Goal: Navigation & Orientation: Find specific page/section

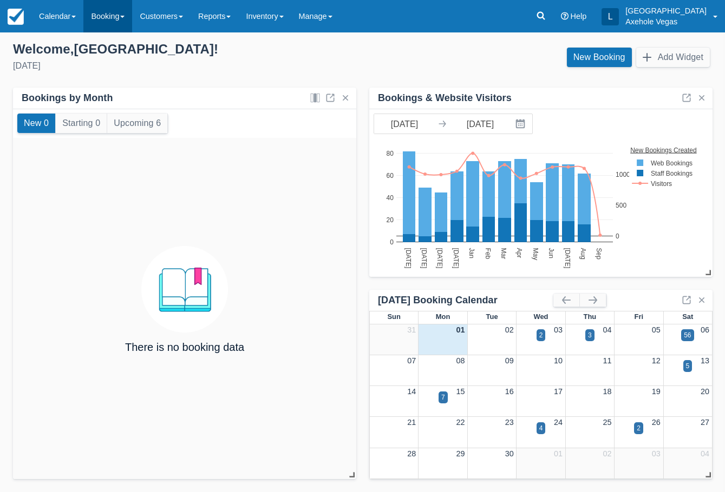
click at [87, 12] on link "Booking" at bounding box center [107, 16] width 49 height 32
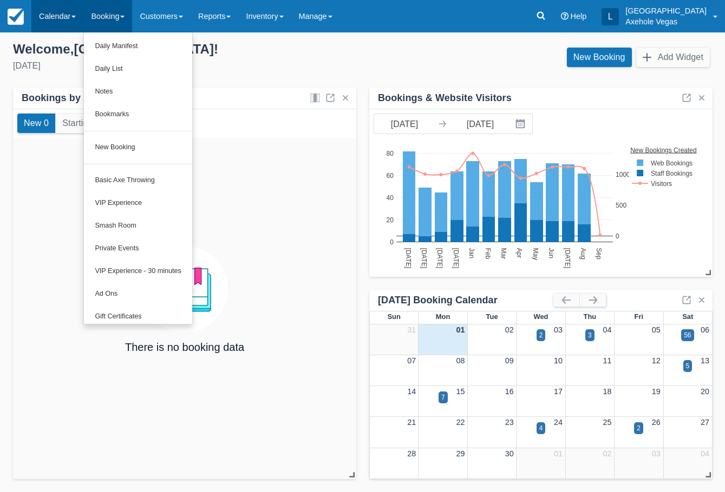
click at [70, 18] on link "Calendar" at bounding box center [57, 16] width 52 height 32
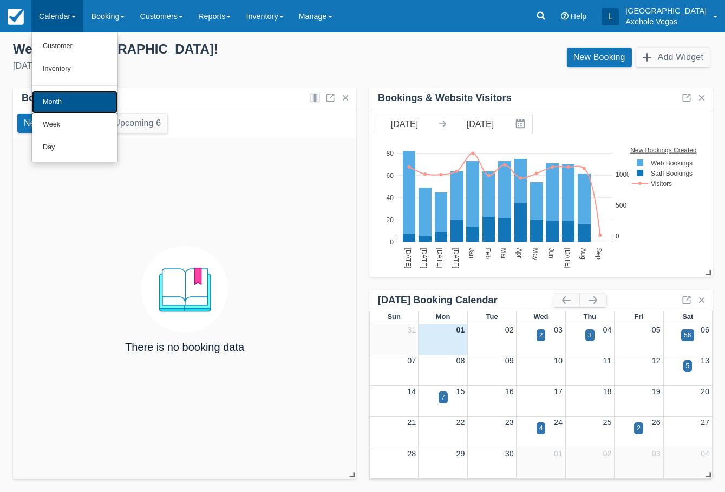
click at [78, 91] on link "Month" at bounding box center [75, 102] width 86 height 23
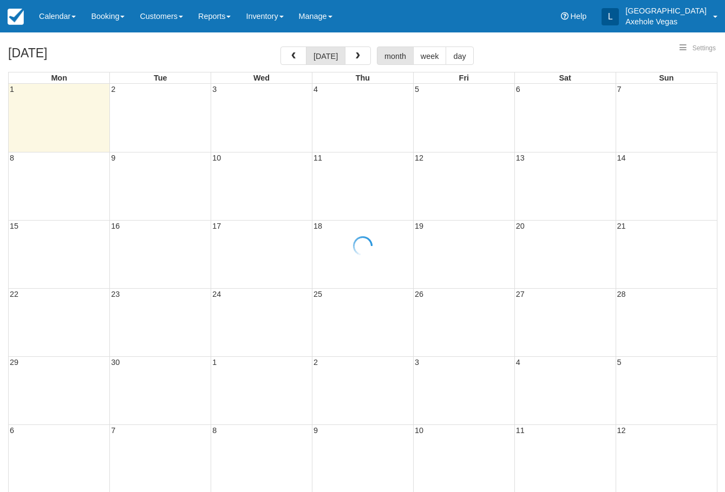
select select
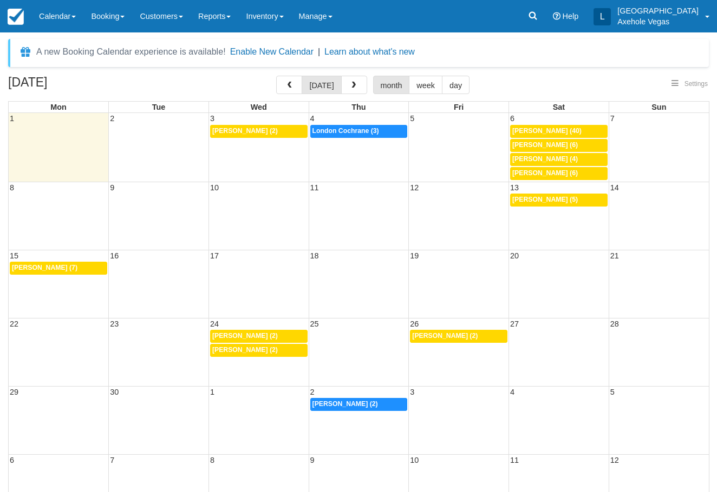
select select
